Goal: Book appointment/travel/reservation

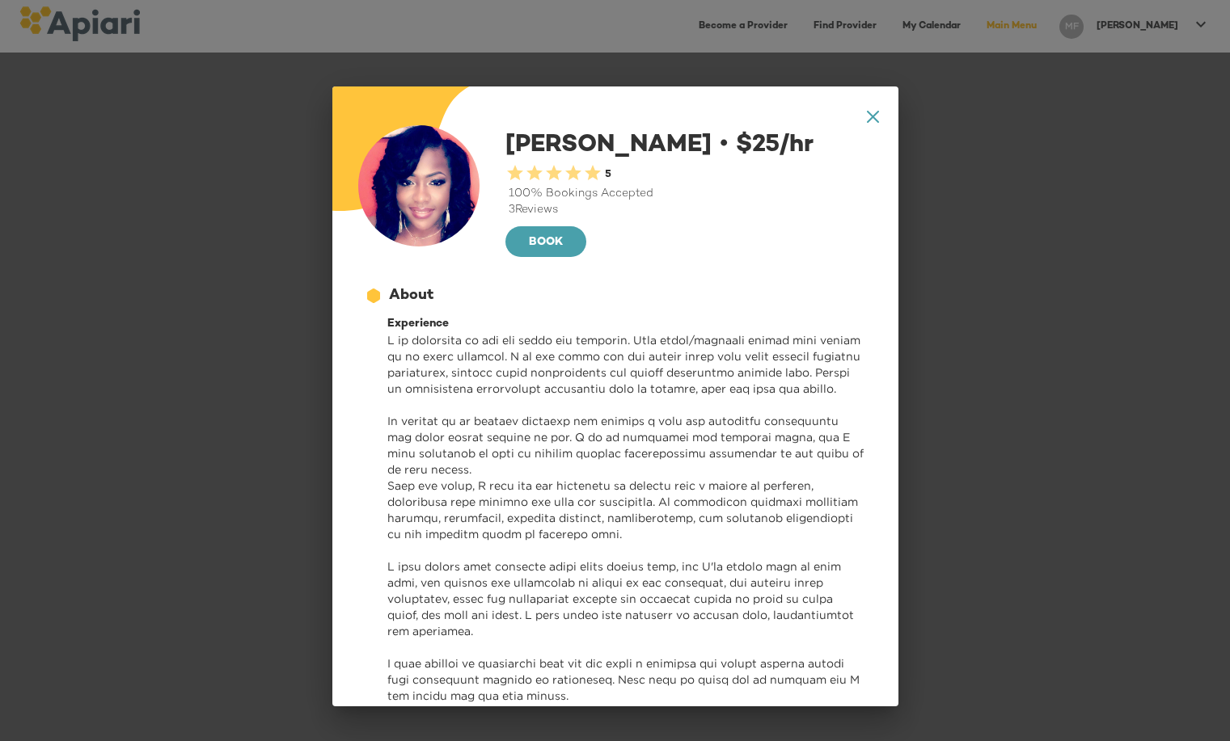
scroll to position [728, 0]
click at [866, 113] on icon at bounding box center [872, 117] width 12 height 12
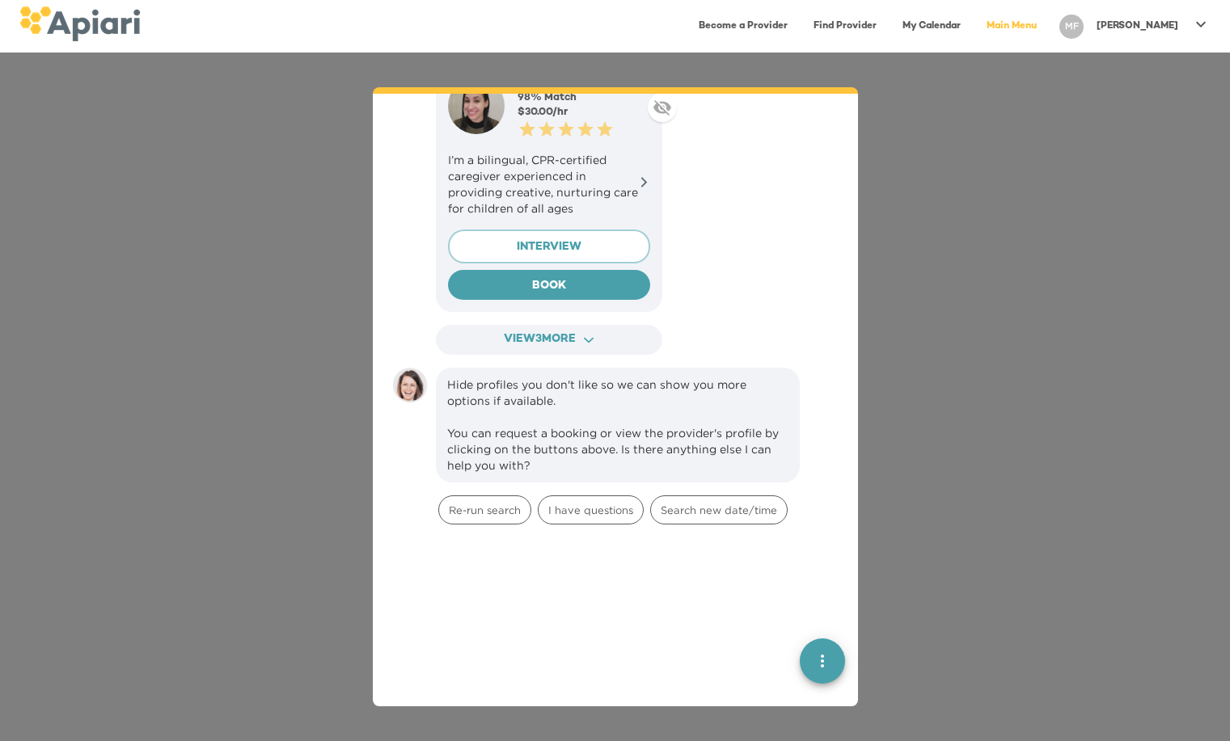
scroll to position [1617, 0]
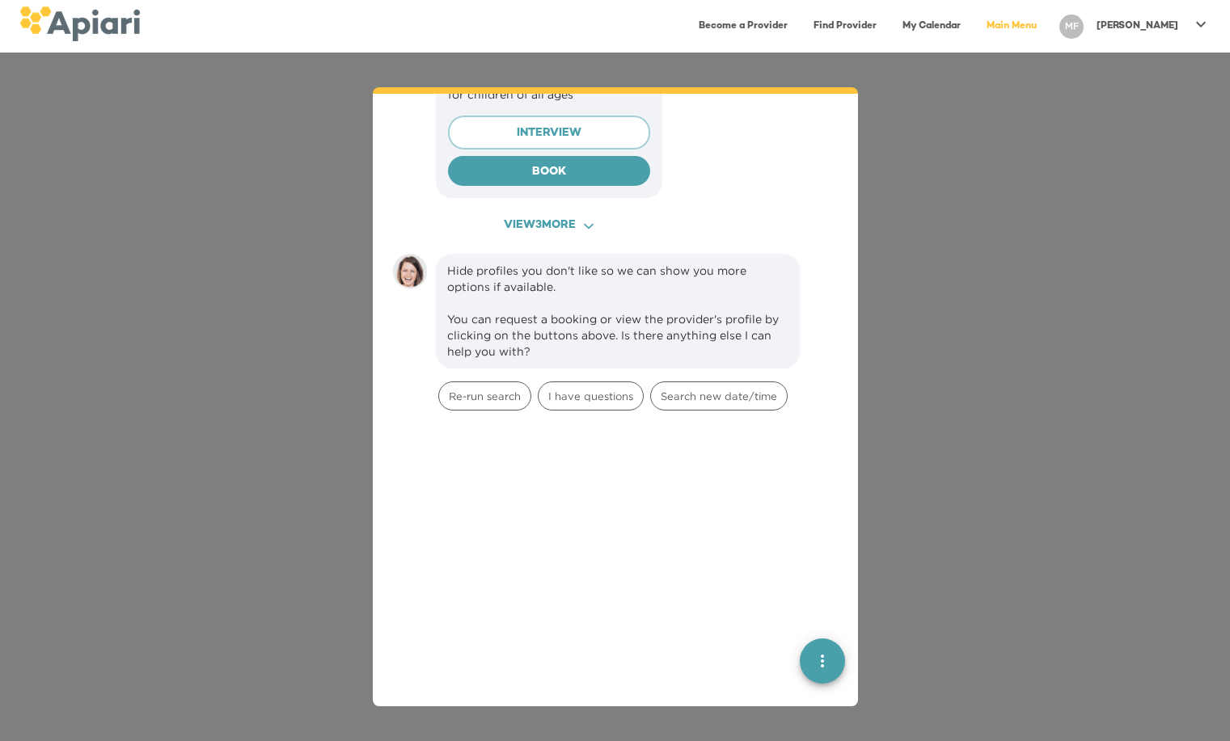
click at [551, 222] on span "View 3 more ACAF9A9D-F959-4453-8A96-698DF63F3F06 Created with sketchtool." at bounding box center [548, 226] width 197 height 20
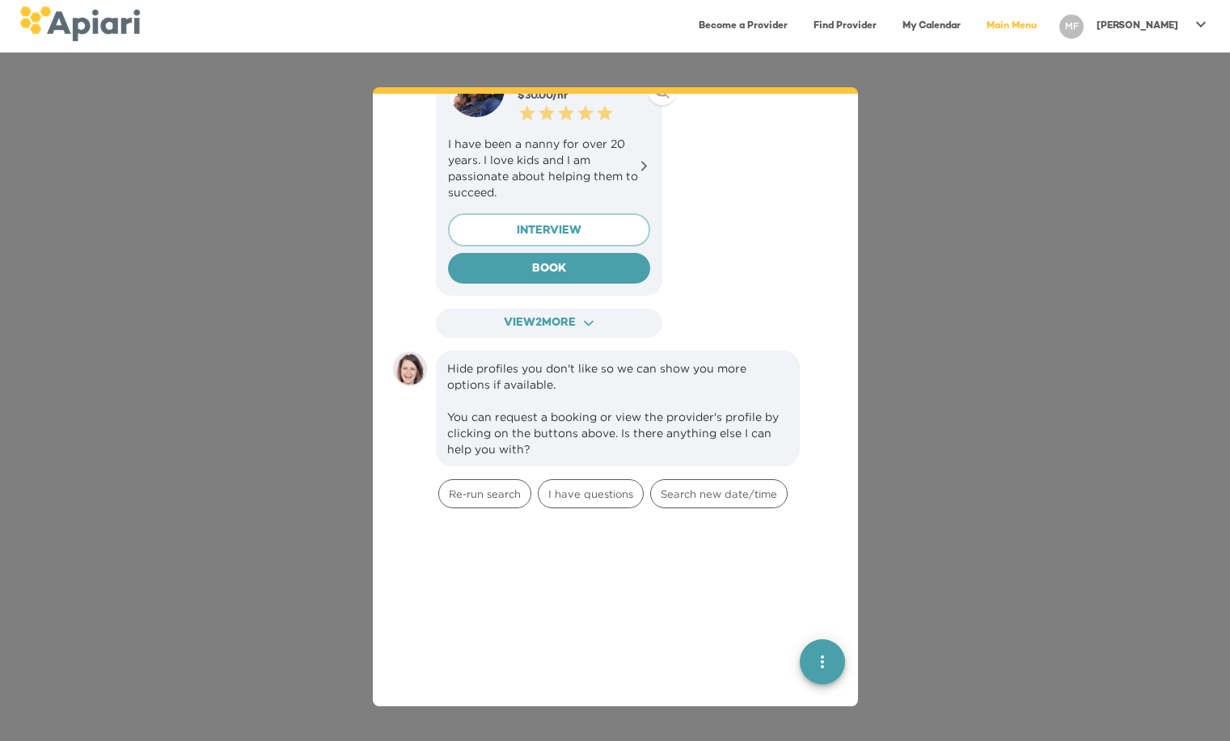
scroll to position [2345, 0]
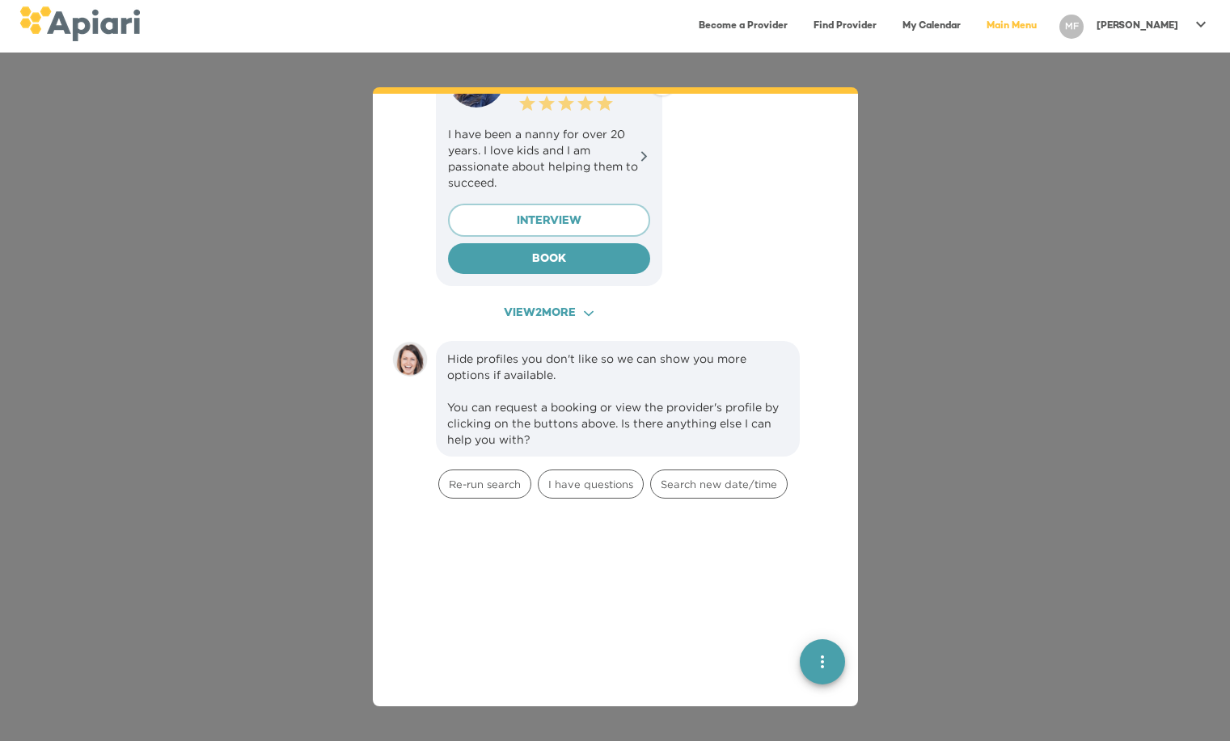
click at [597, 304] on span "View 2 more ACAF9A9D-F959-4453-8A96-698DF63F3F06 Created with sketchtool." at bounding box center [548, 314] width 197 height 20
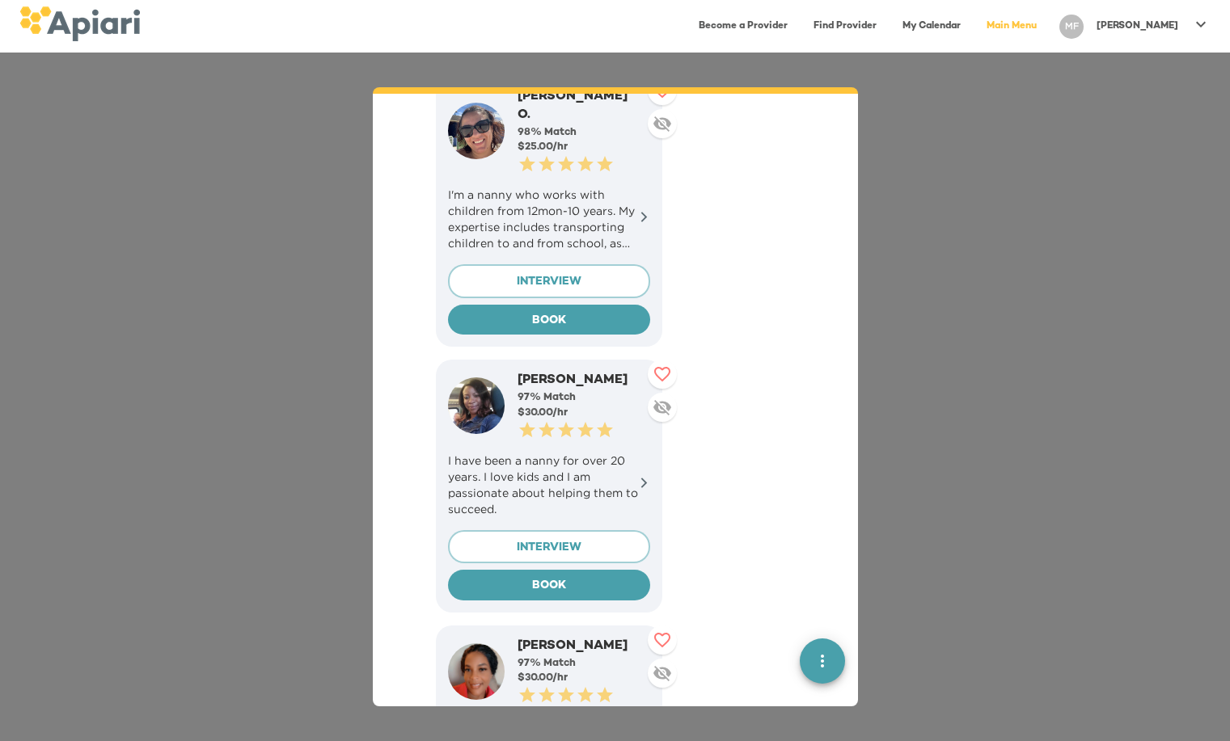
scroll to position [1941, 0]
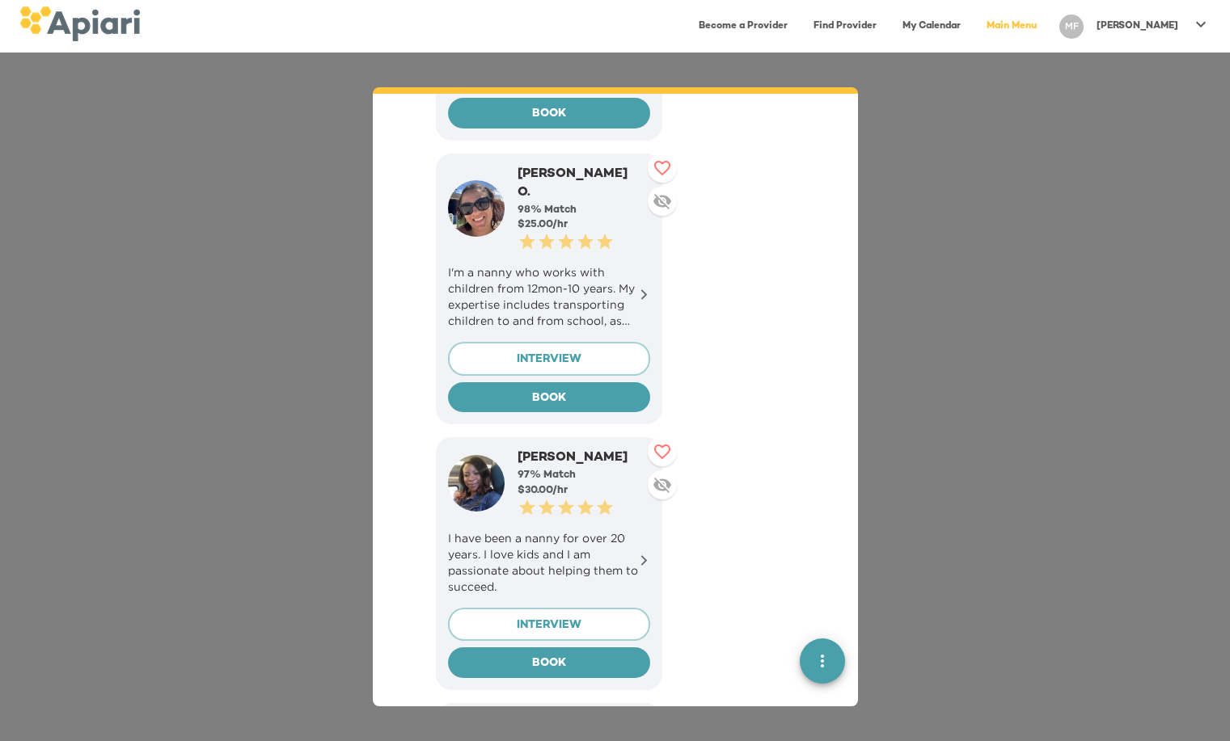
click at [640, 289] on icon at bounding box center [644, 295] width 12 height 12
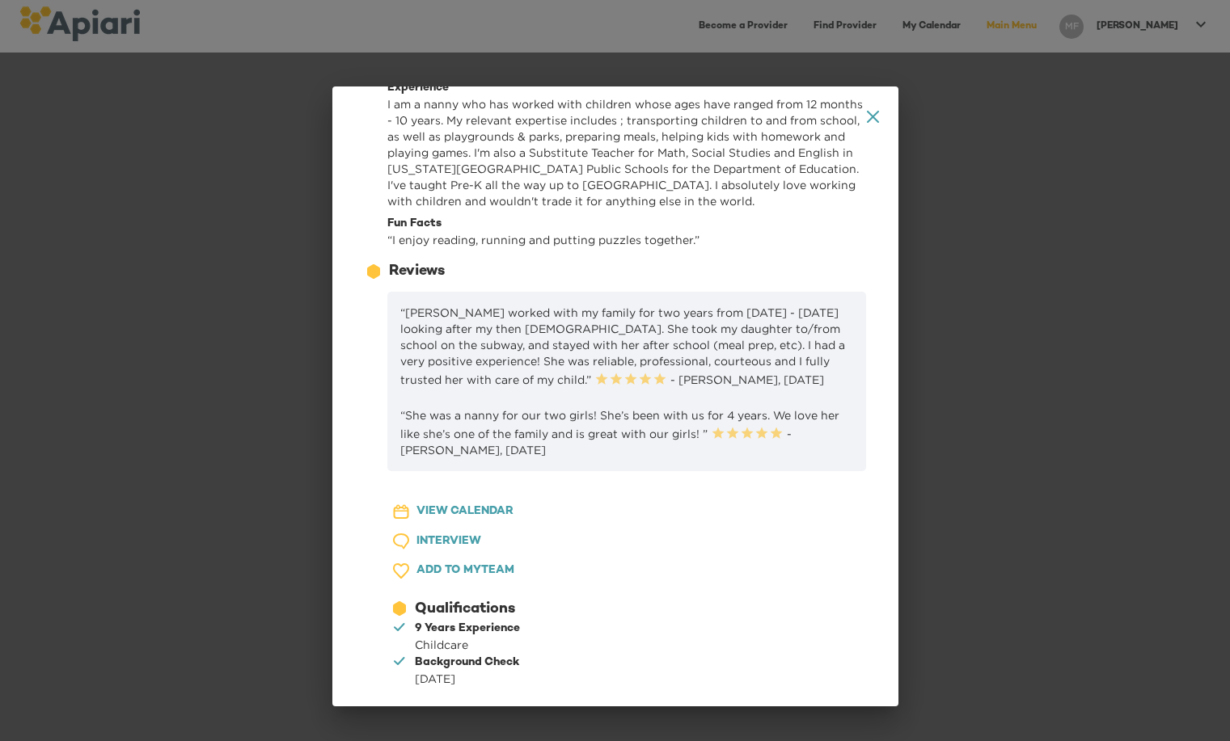
scroll to position [275, 0]
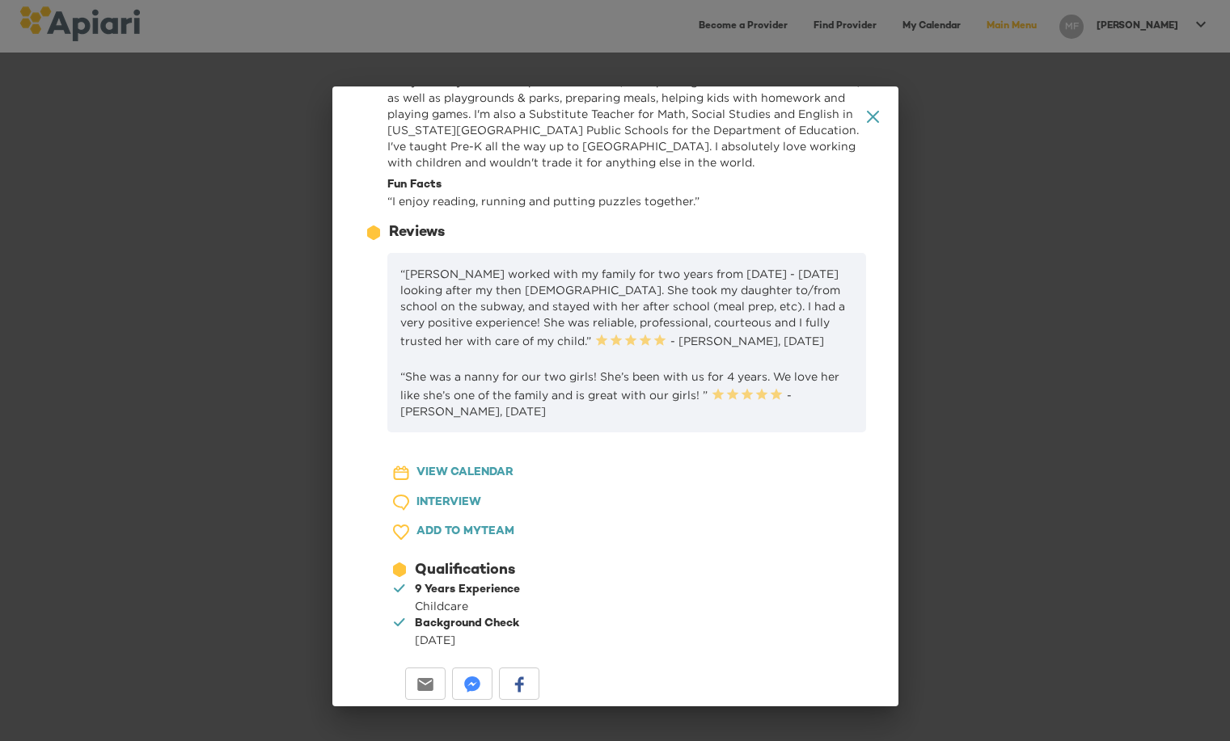
click at [456, 467] on span "VIEW CALENDAR" at bounding box center [464, 473] width 97 height 20
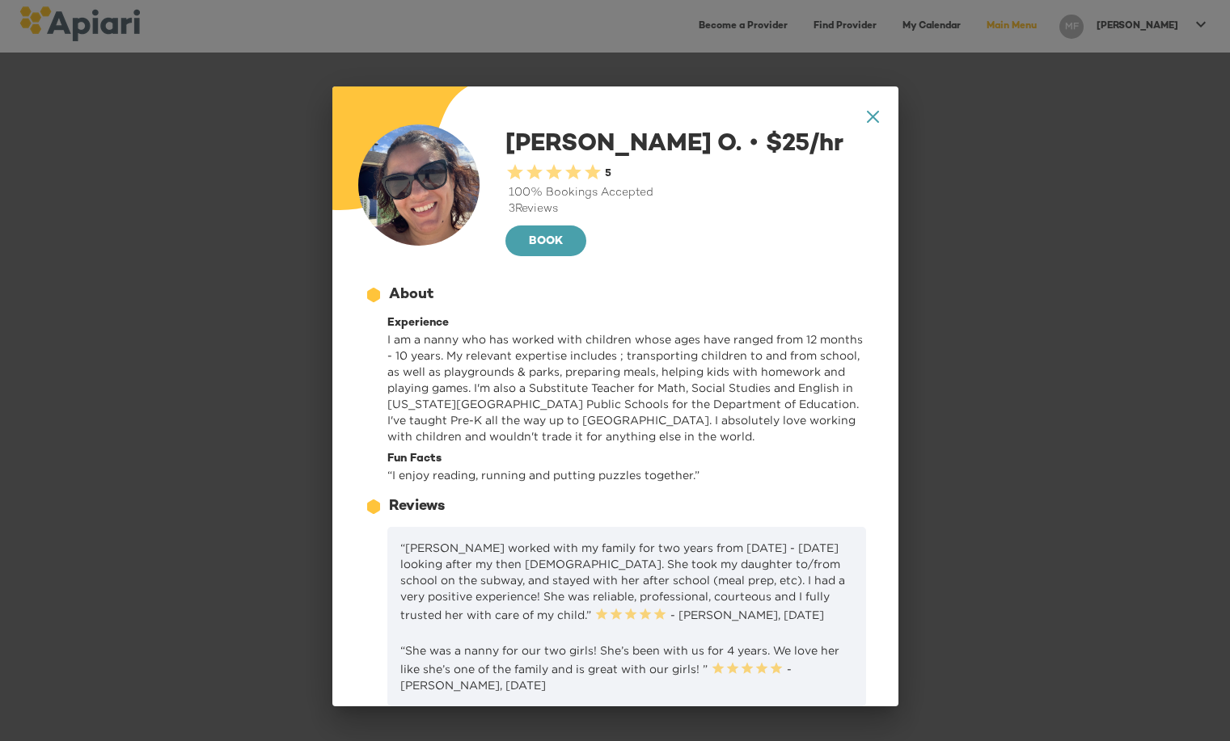
scroll to position [0, 0]
click at [867, 114] on icon "A1D20667-DBDC-461F-895E-AC602C3246CF Created with sketchtool." at bounding box center [873, 117] width 12 height 12
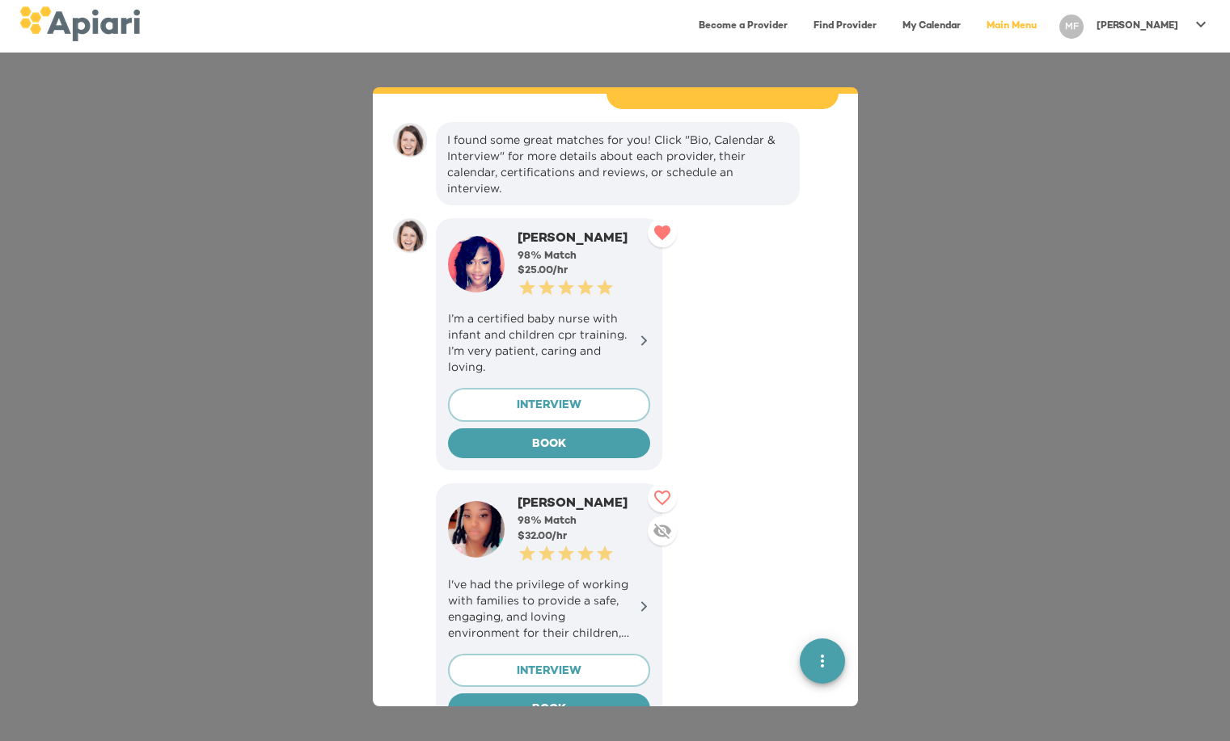
scroll to position [809, 0]
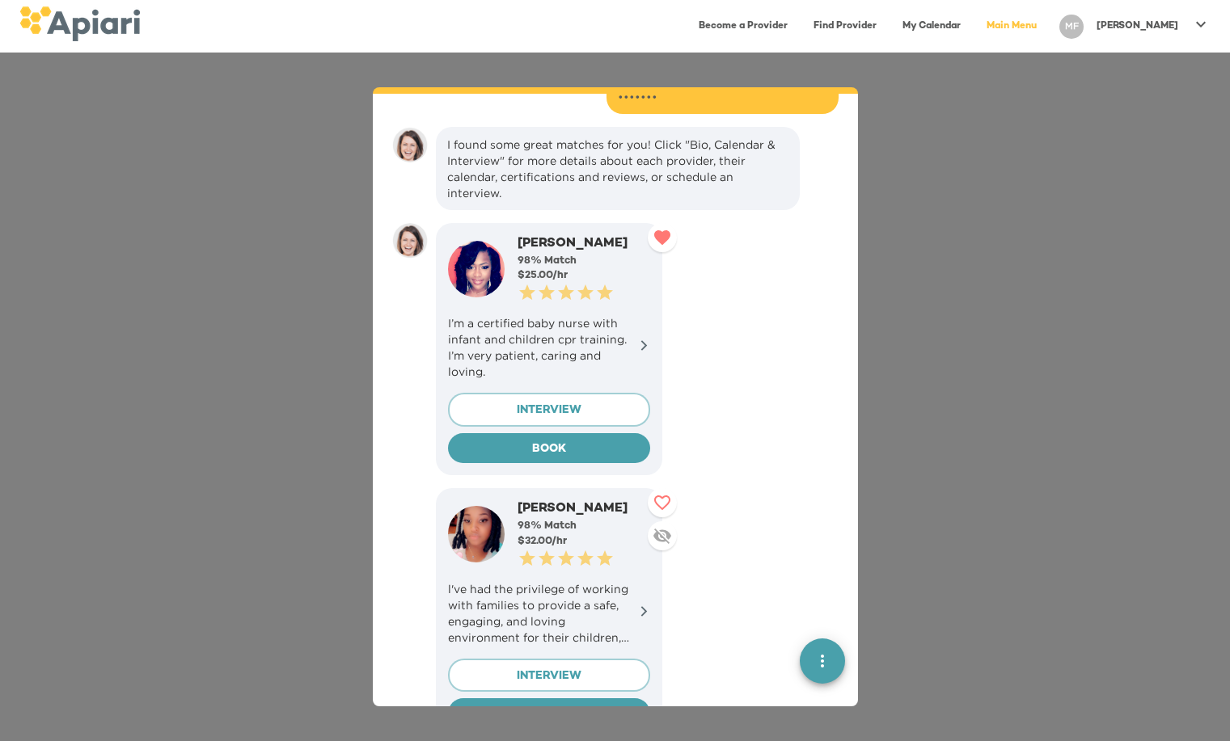
click at [640, 341] on icon at bounding box center [644, 346] width 12 height 12
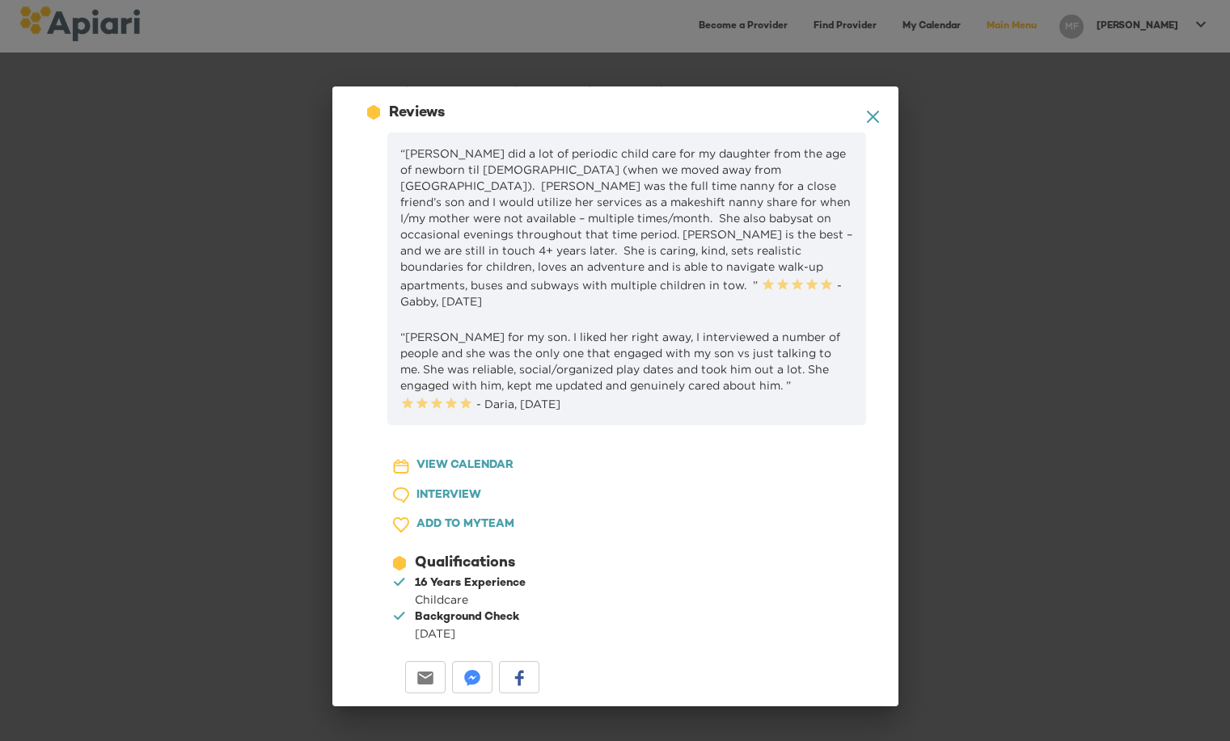
scroll to position [1023, 0]
click at [867, 117] on icon "A1D20667-DBDC-461F-895E-AC602C3246CF Created with sketchtool." at bounding box center [873, 117] width 12 height 12
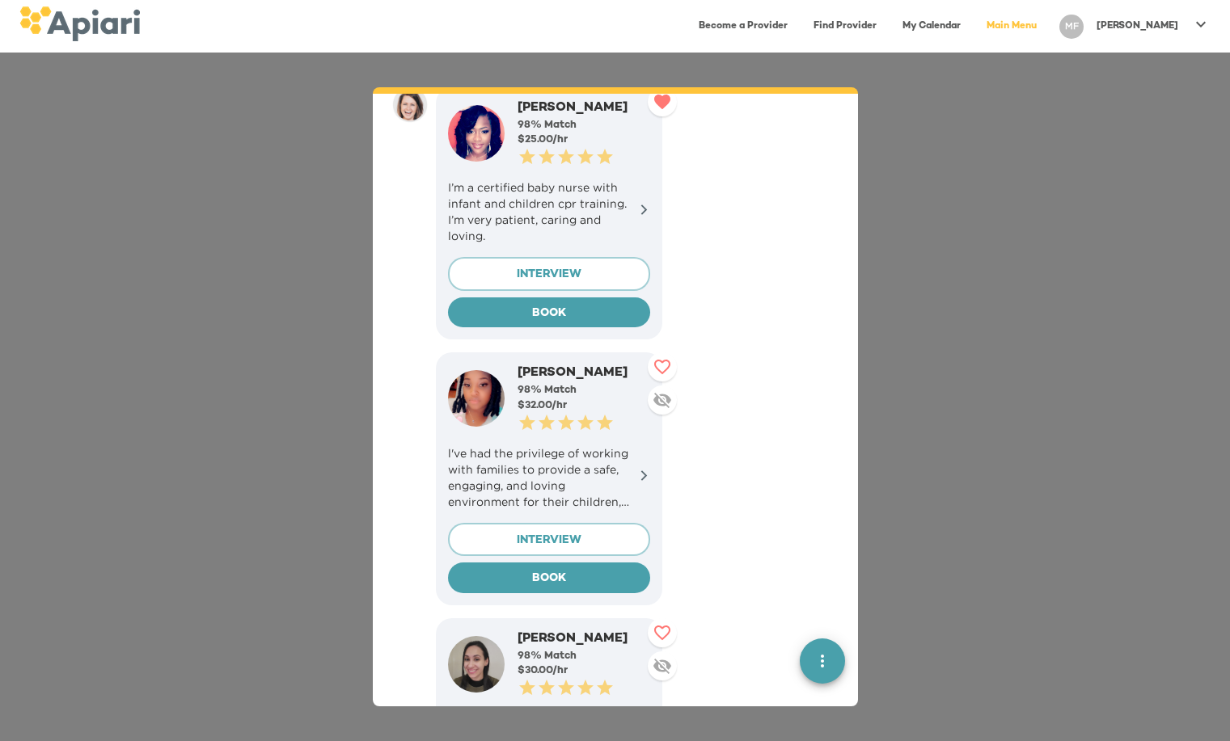
scroll to position [728, 0]
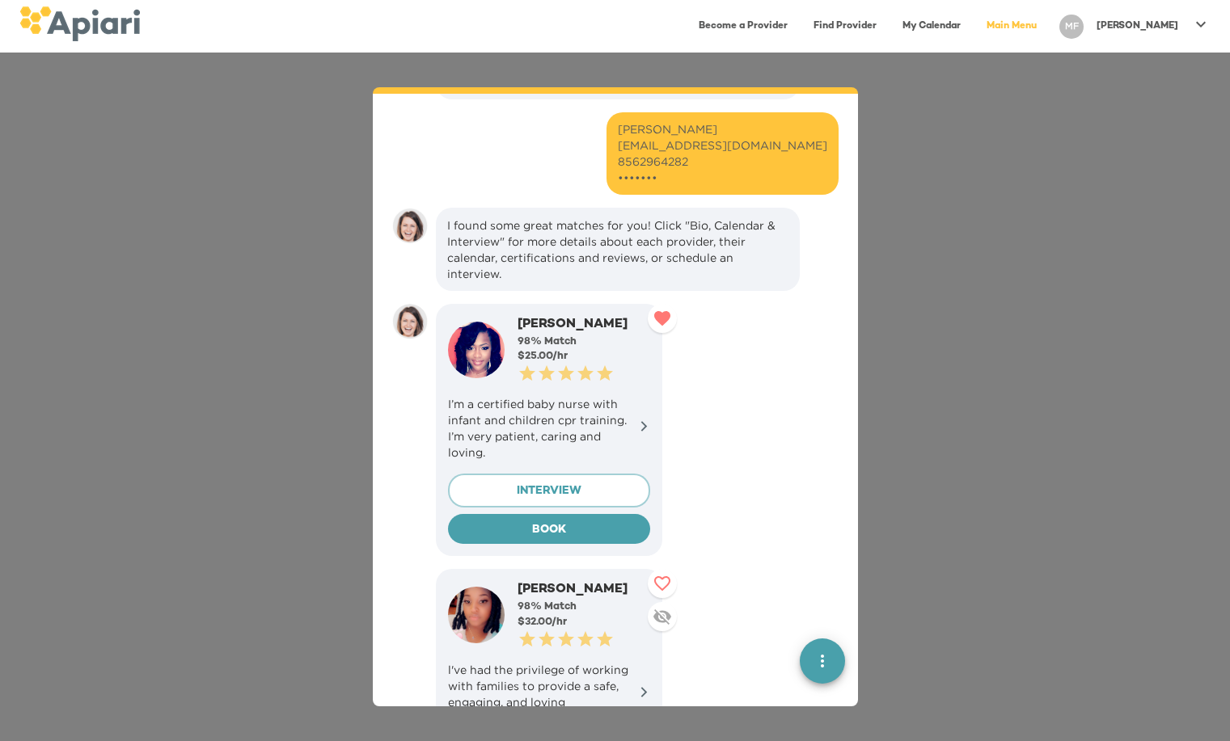
click at [535, 322] on div "Simone S." at bounding box center [583, 325] width 133 height 19
click at [643, 424] on icon at bounding box center [643, 427] width 6 height 11
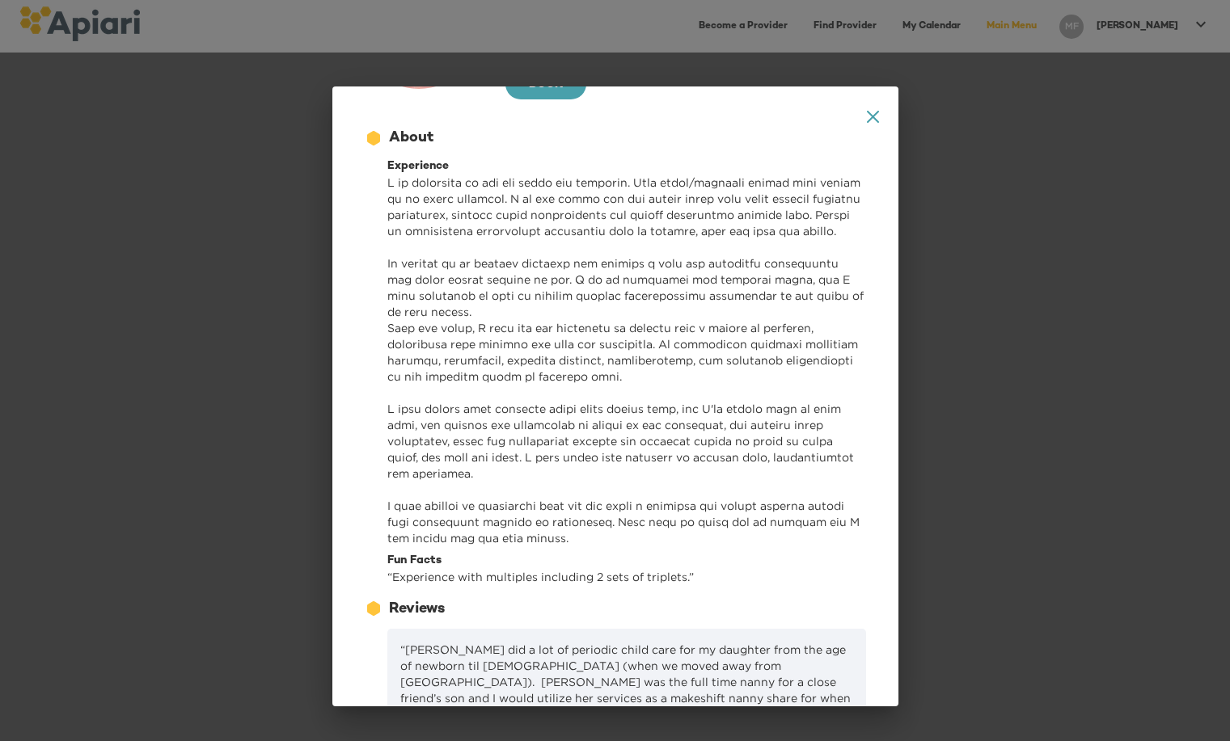
scroll to position [162, 0]
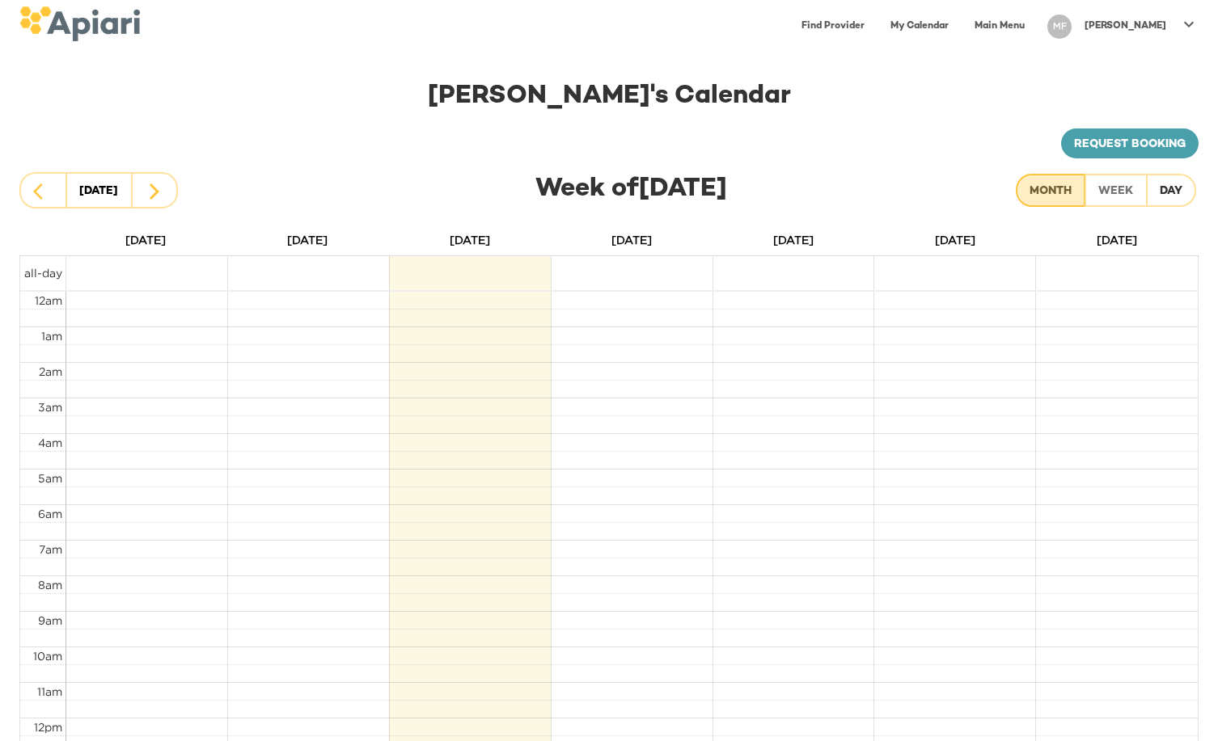
click at [1051, 188] on div "Month" at bounding box center [1050, 192] width 42 height 20
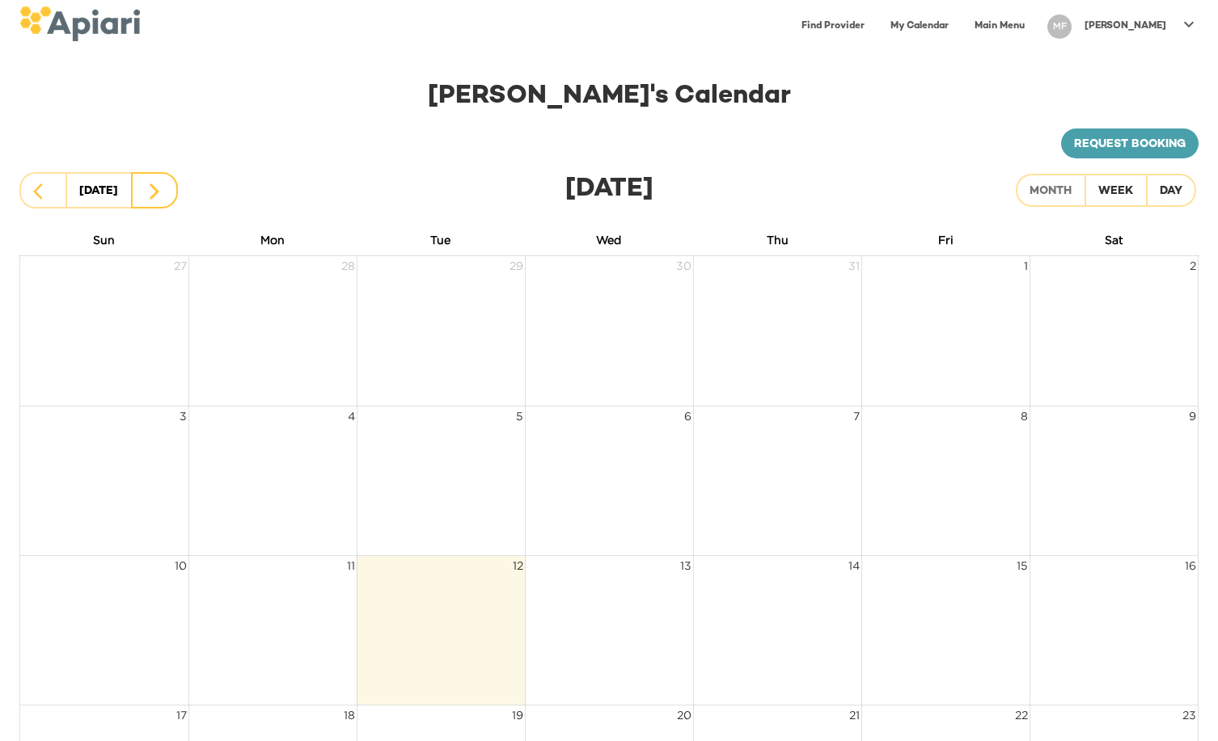
click at [150, 190] on icon "button" at bounding box center [154, 191] width 19 height 19
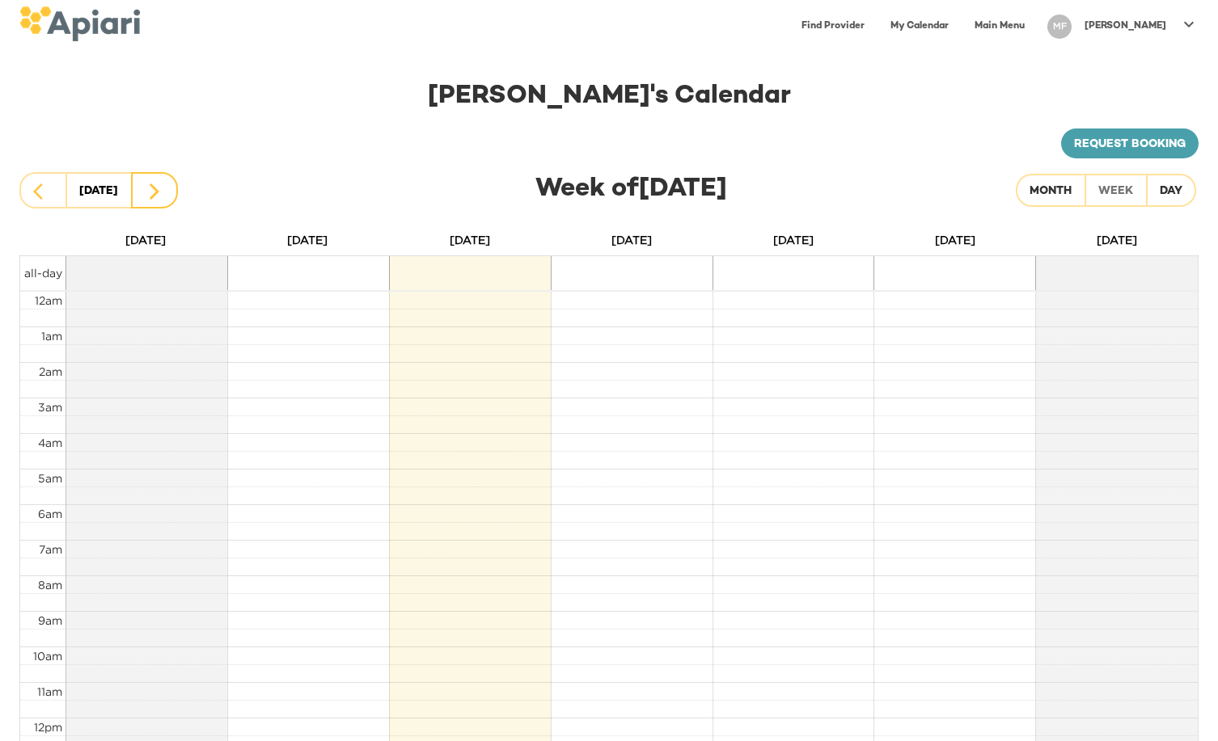
click at [167, 185] on button "button" at bounding box center [154, 190] width 47 height 36
